Goal: Navigation & Orientation: Find specific page/section

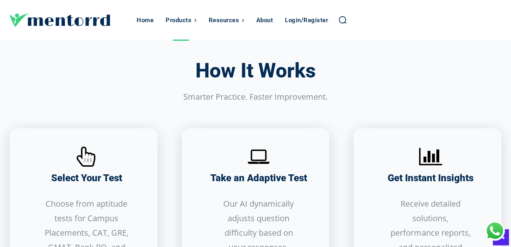
scroll to position [420, 0]
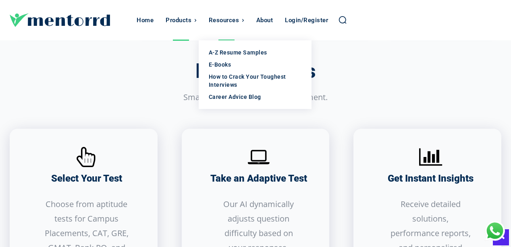
click at [231, 18] on div "Resources" at bounding box center [224, 20] width 31 height 40
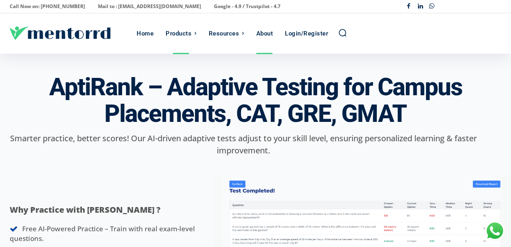
click at [272, 36] on div "About" at bounding box center [264, 33] width 17 height 40
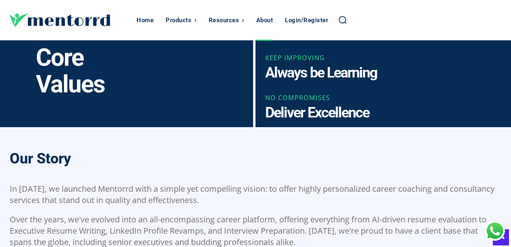
scroll to position [479, 0]
